Goal: Task Accomplishment & Management: Manage account settings

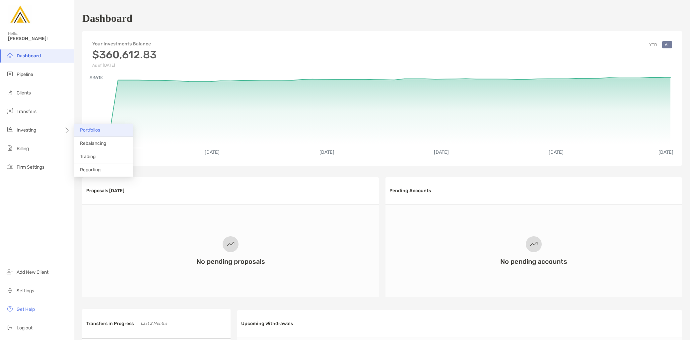
click at [87, 133] on li "Portfolios" at bounding box center [103, 130] width 59 height 13
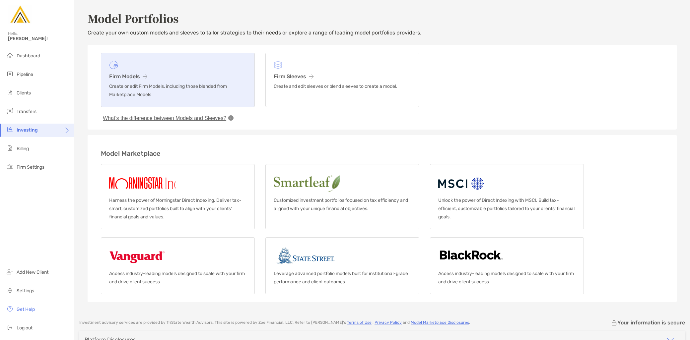
click at [194, 91] on p "Create or edit Firm Models, including those blended from Marketplace Models" at bounding box center [177, 90] width 137 height 17
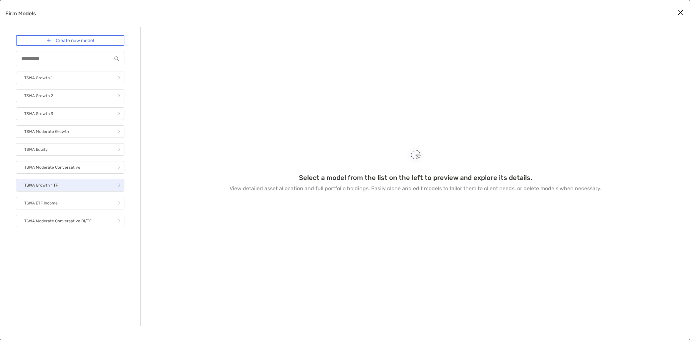
click at [58, 189] on link "TSWA Growth 1 TF" at bounding box center [70, 185] width 108 height 13
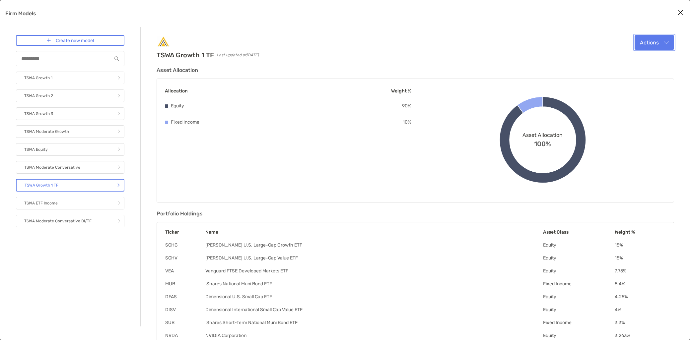
click at [671, 41] on button "Actions" at bounding box center [654, 42] width 39 height 15
click at [653, 57] on div "Edit" at bounding box center [646, 58] width 46 height 6
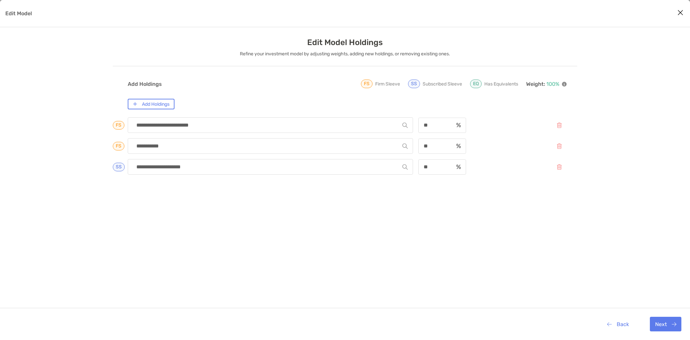
click at [682, 12] on icon "Close modal" at bounding box center [680, 13] width 6 height 8
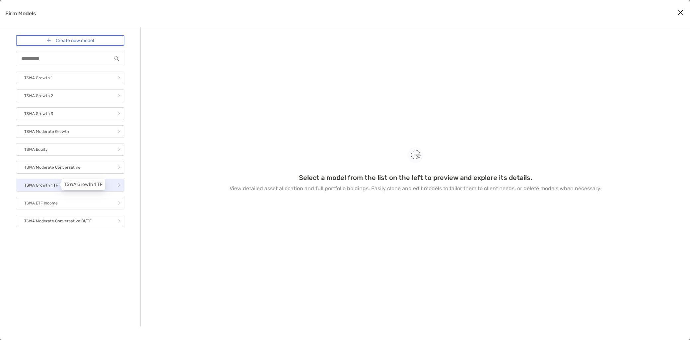
click at [41, 187] on p "TSWA Growth 1 TF" at bounding box center [41, 185] width 34 height 8
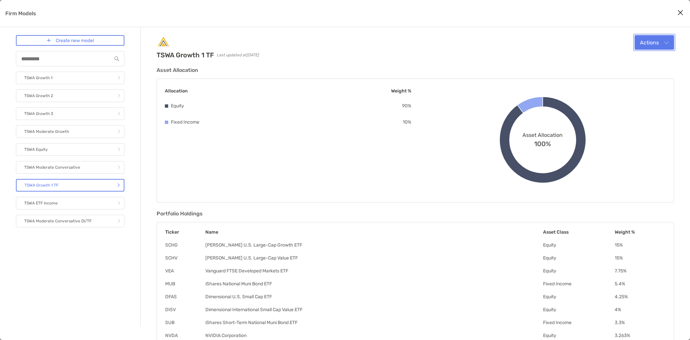
click at [652, 36] on button "Actions" at bounding box center [654, 42] width 39 height 15
click at [643, 57] on div "Edit" at bounding box center [646, 58] width 46 height 6
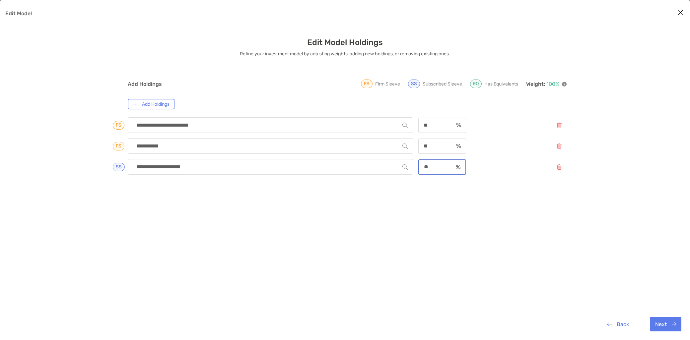
drag, startPoint x: 434, startPoint y: 165, endPoint x: 415, endPoint y: 168, distance: 19.5
click at [414, 168] on div "**********" at bounding box center [347, 167] width 439 height 16
type input "**"
drag, startPoint x: 438, startPoint y: 145, endPoint x: 397, endPoint y: 147, distance: 40.9
click at [397, 147] on div "**********" at bounding box center [347, 146] width 439 height 16
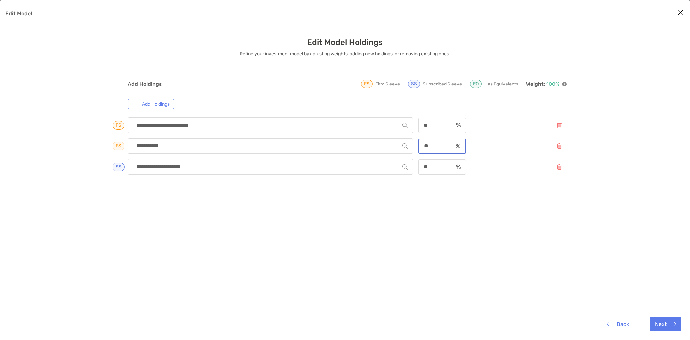
type input "**"
click at [478, 180] on div "**********" at bounding box center [347, 243] width 439 height 256
click at [663, 326] on button "Next" at bounding box center [666, 324] width 32 height 15
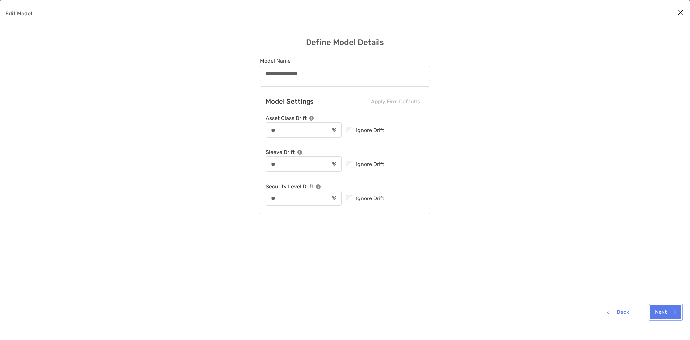
click at [662, 312] on button "Next" at bounding box center [666, 312] width 32 height 15
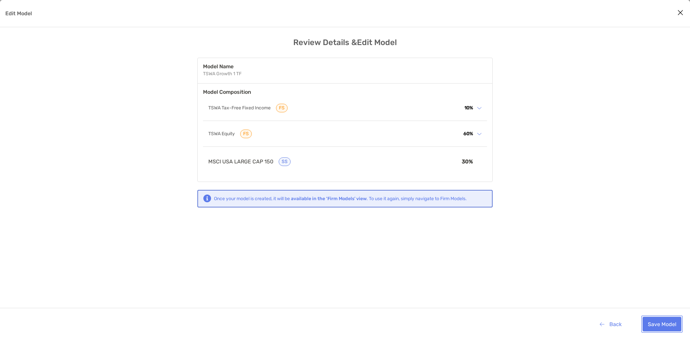
click at [661, 323] on button "Save Model" at bounding box center [662, 324] width 39 height 15
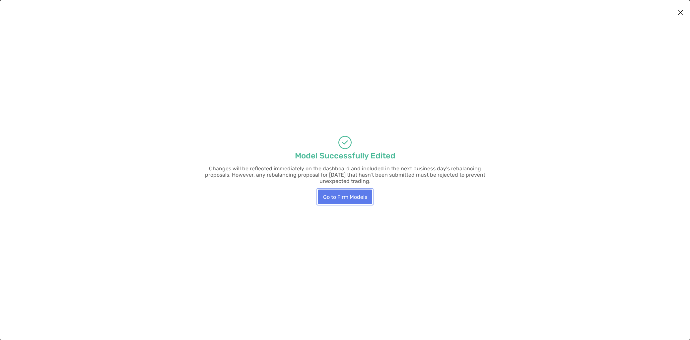
click at [343, 196] on button "Go to Firm Models" at bounding box center [345, 197] width 54 height 15
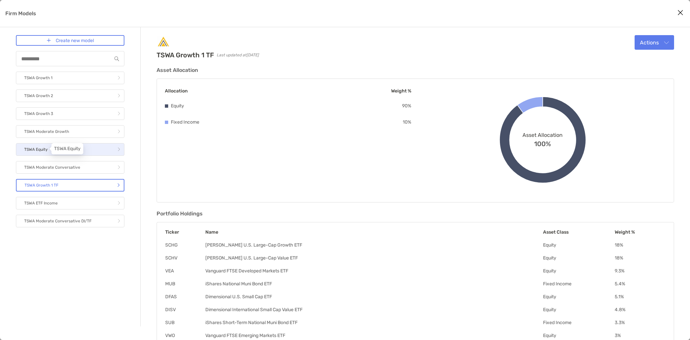
click at [43, 151] on p "TSWA Equity" at bounding box center [36, 150] width 24 height 8
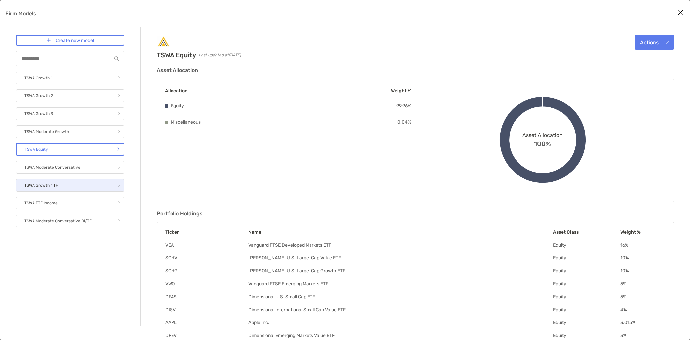
click at [61, 184] on link "TSWA Growth 1 TF" at bounding box center [70, 185] width 108 height 13
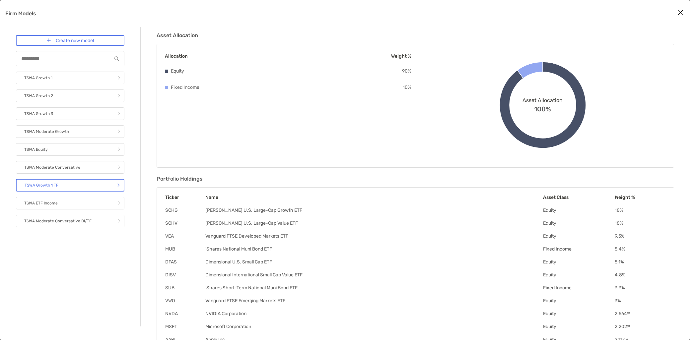
scroll to position [76, 0]
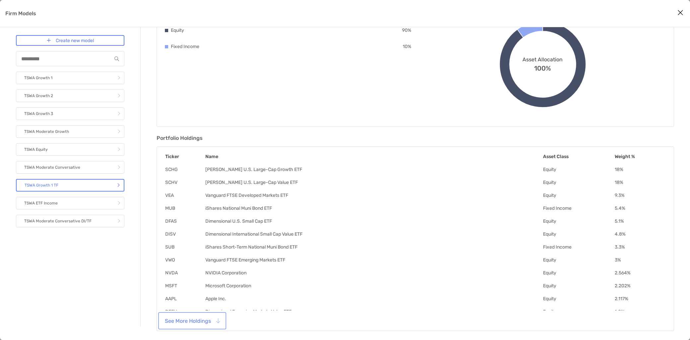
click at [199, 325] on button "See More Holdings" at bounding box center [192, 321] width 65 height 15
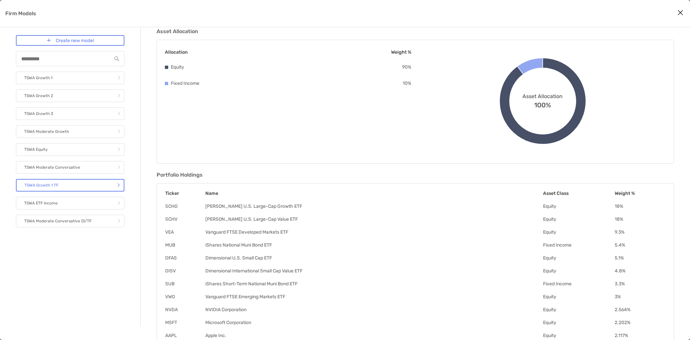
scroll to position [0, 0]
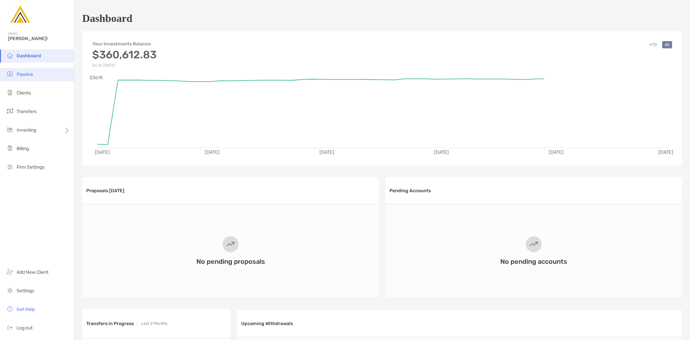
click at [39, 78] on li "Pipeline" at bounding box center [37, 74] width 74 height 13
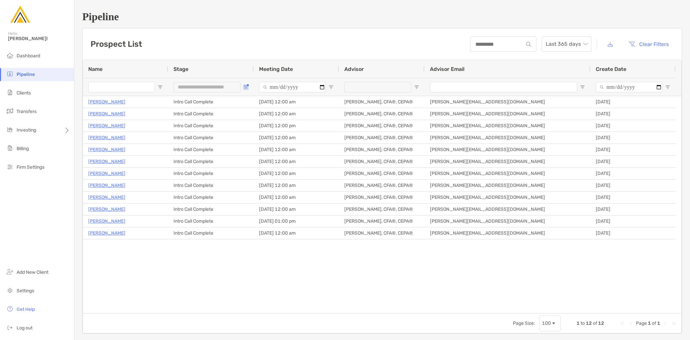
click at [243, 88] on span "Open Filter Menu" at bounding box center [245, 87] width 5 height 5
click at [248, 148] on div "Filter List" at bounding box center [250, 146] width 5 height 5
click at [248, 145] on div "Filter List" at bounding box center [250, 146] width 5 height 5
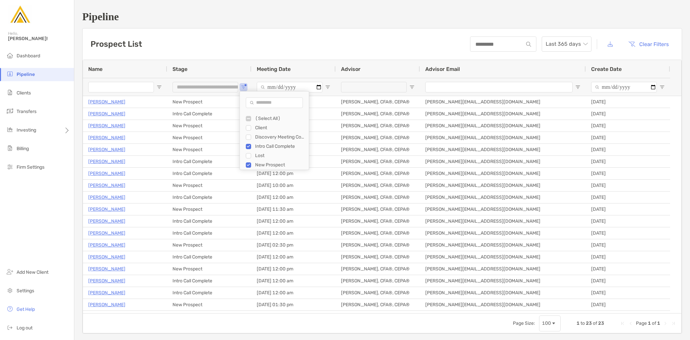
click at [251, 145] on div "Intro Call Complete" at bounding box center [277, 146] width 63 height 9
type input "**********"
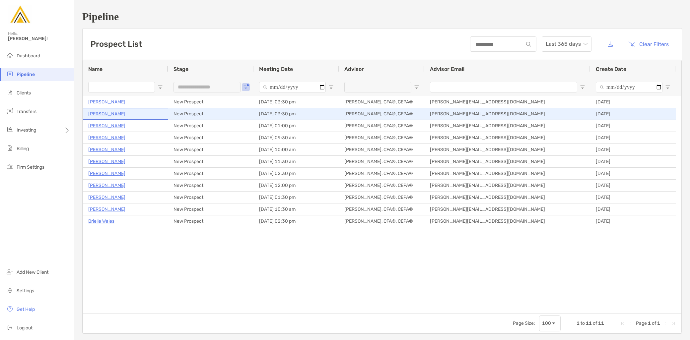
click at [107, 113] on p "[PERSON_NAME]" at bounding box center [106, 114] width 37 height 8
